Goal: Navigation & Orientation: Find specific page/section

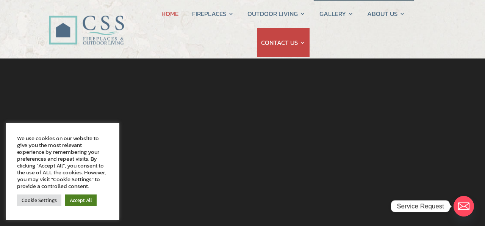
click at [77, 198] on link "Accept All" at bounding box center [80, 200] width 31 height 12
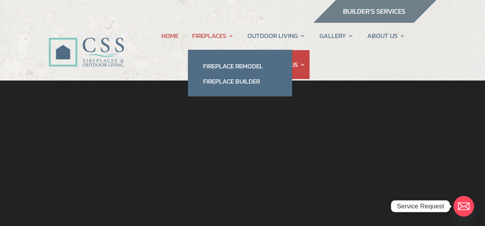
click at [207, 39] on link "FIREPLACES" at bounding box center [213, 35] width 42 height 29
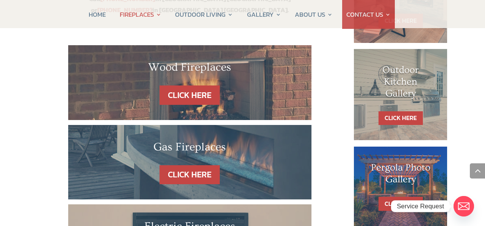
scroll to position [437, 0]
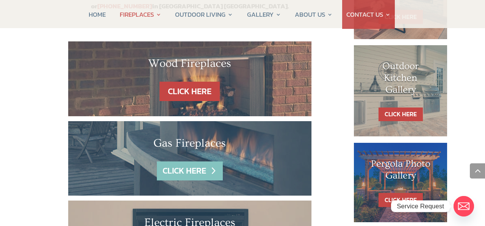
click at [197, 161] on link "CLICK HERE" at bounding box center [190, 170] width 66 height 19
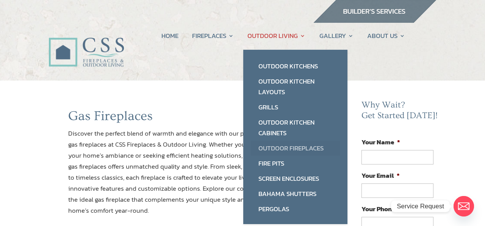
click at [280, 146] on link "Outdoor Fireplaces" at bounding box center [295, 147] width 89 height 15
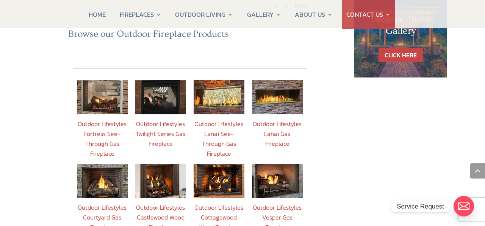
scroll to position [549, 0]
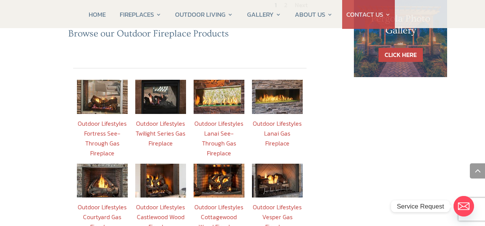
click at [105, 202] on link "Outdoor Lifestyles Courtyard Gas Fireplace" at bounding box center [102, 216] width 49 height 29
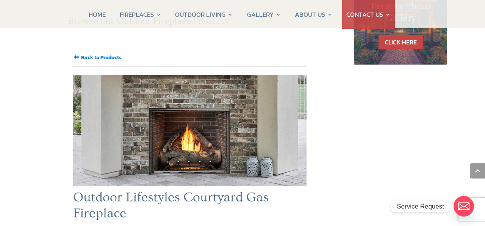
scroll to position [562, 0]
